Goal: Contribute content

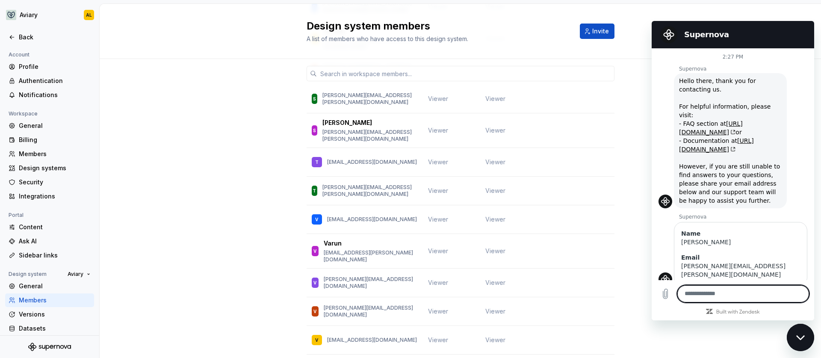
scroll to position [1107, 0]
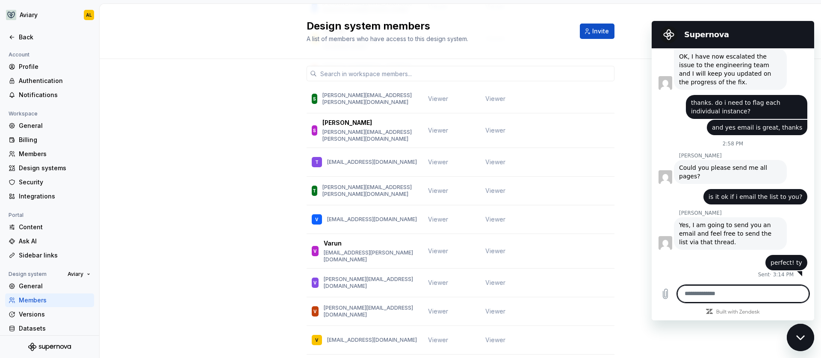
click at [794, 340] on div "Close messaging window" at bounding box center [801, 338] width 26 height 26
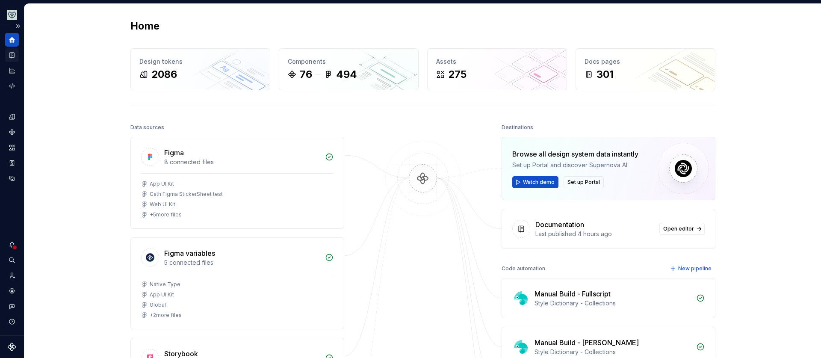
click at [16, 53] on div "Documentation" at bounding box center [12, 55] width 14 height 14
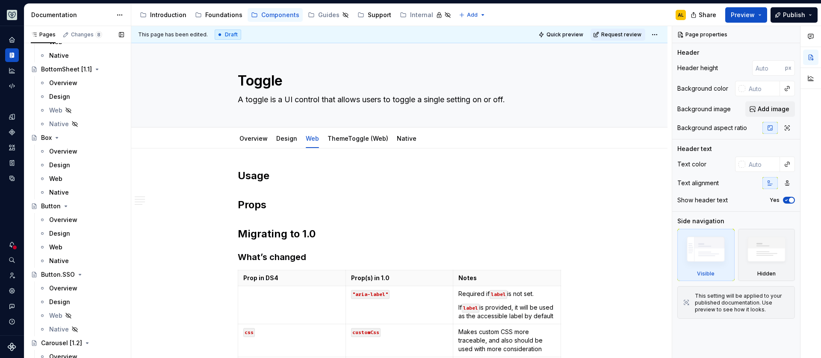
scroll to position [372, 0]
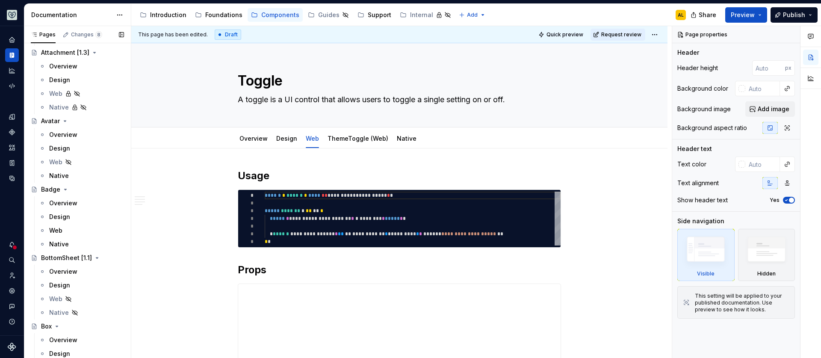
type textarea "*"
